Goal: Information Seeking & Learning: Learn about a topic

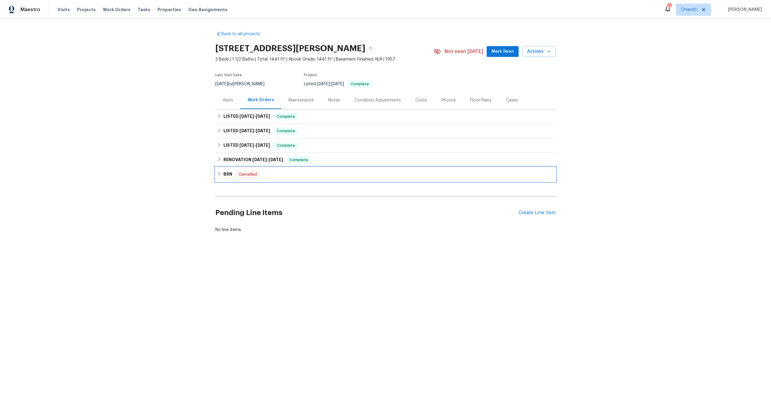
click at [231, 174] on div "BRN Cancelled" at bounding box center [385, 174] width 337 height 7
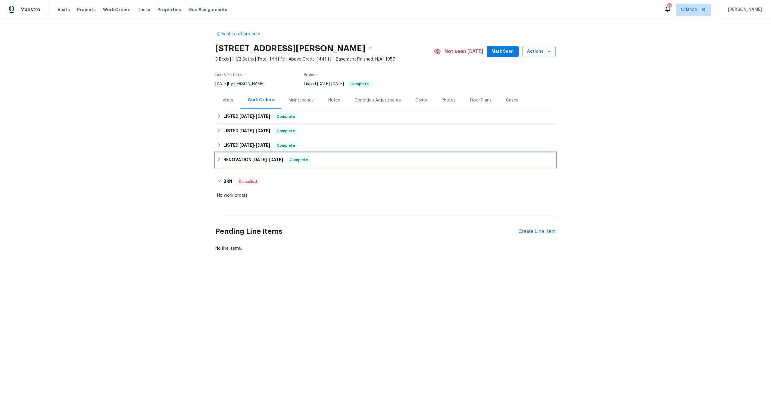
click at [242, 160] on h6 "RENOVATION [DATE] - [DATE]" at bounding box center [253, 159] width 60 height 7
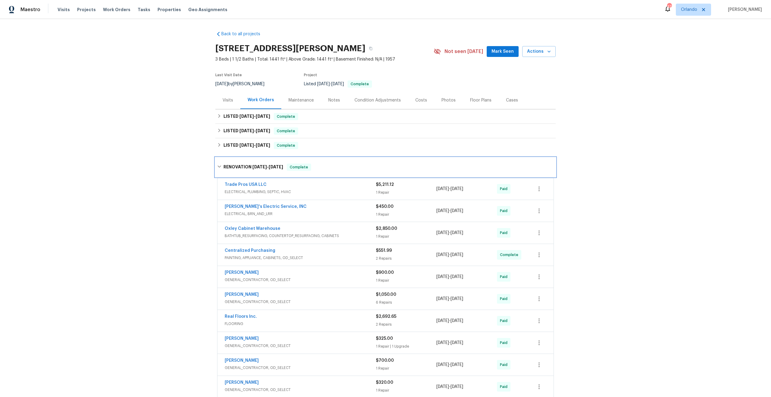
click at [230, 161] on div "RENOVATION [DATE] - [DATE] Complete" at bounding box center [385, 167] width 340 height 19
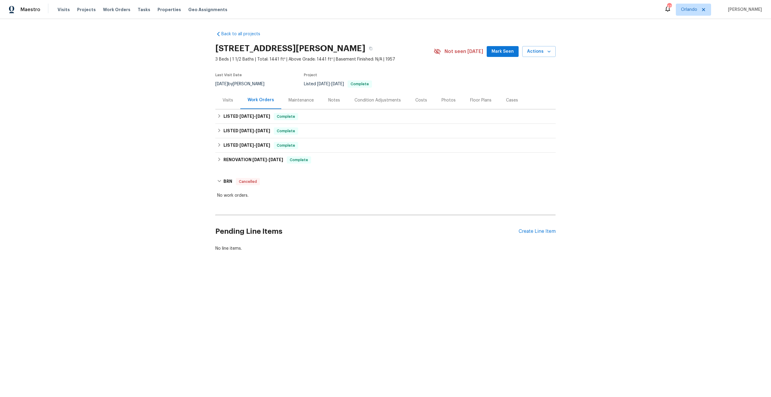
click at [442, 100] on div "Photos" at bounding box center [449, 100] width 14 height 6
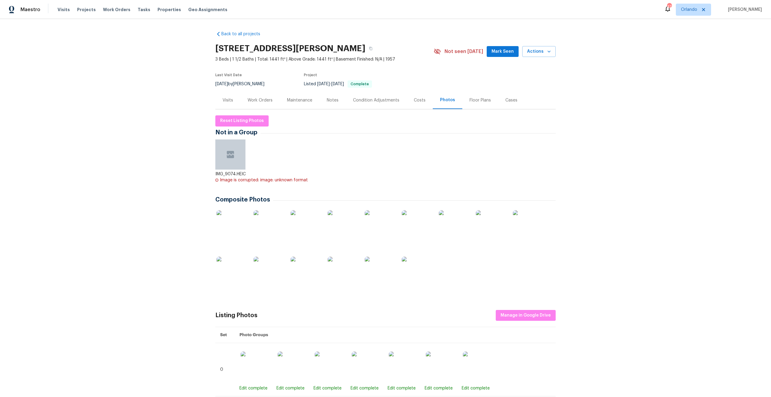
click at [418, 101] on div "Costs" at bounding box center [420, 100] width 12 height 6
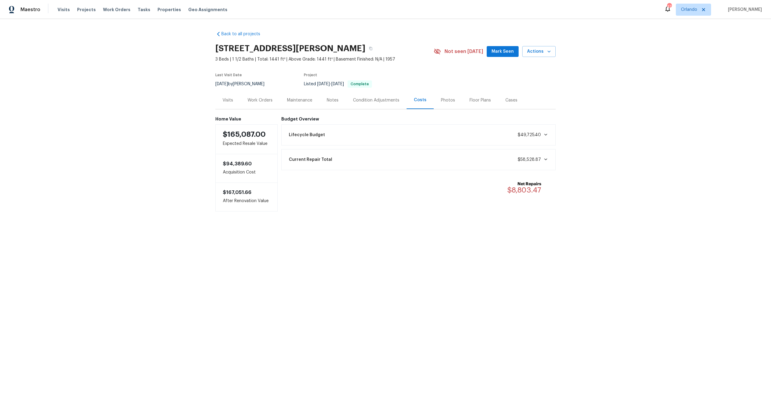
click at [356, 102] on div "Condition Adjustments" at bounding box center [376, 100] width 46 height 6
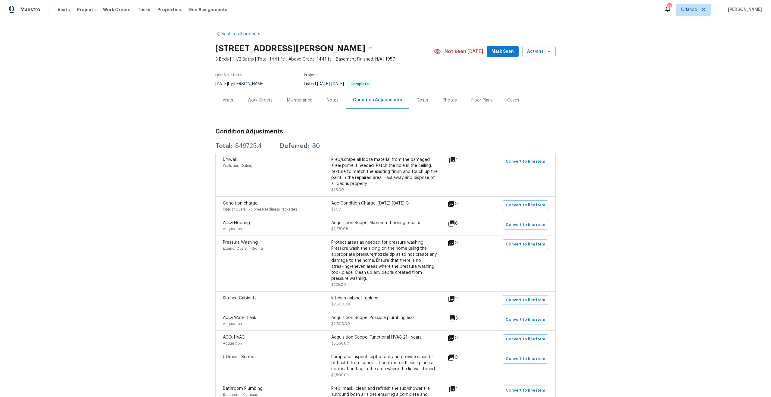
click at [327, 102] on div "Notes" at bounding box center [333, 100] width 12 height 6
